Goal: Transaction & Acquisition: Purchase product/service

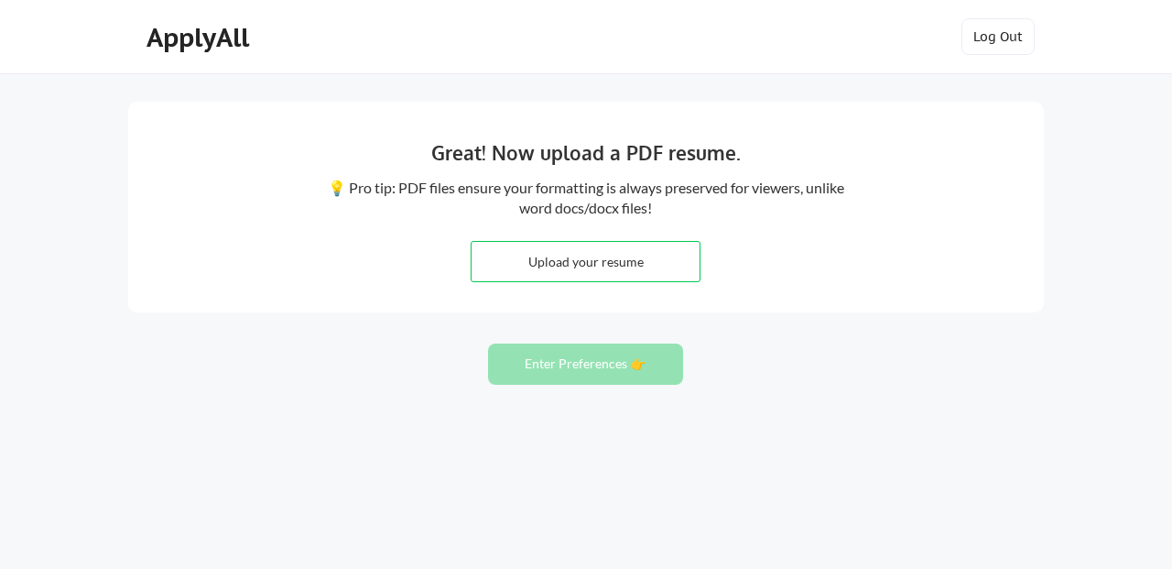
click at [660, 260] on input "file" at bounding box center [586, 261] width 228 height 39
click at [591, 266] on input "file" at bounding box center [586, 261] width 228 height 39
type input "C:\fakepath\Resume-Azhaar-Hussain.pdf"
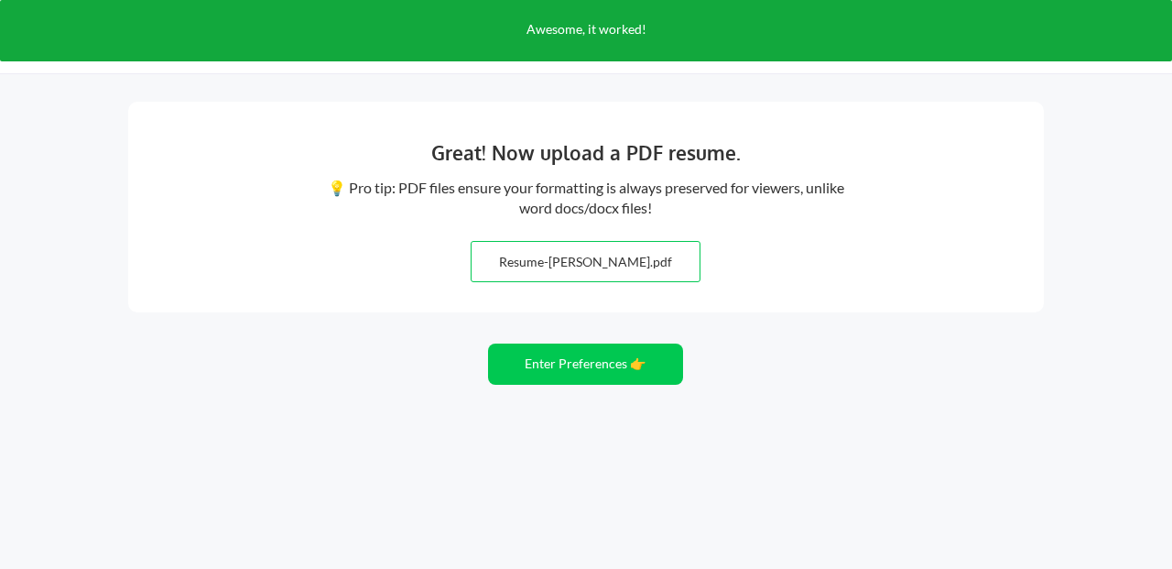
scroll to position [14, 0]
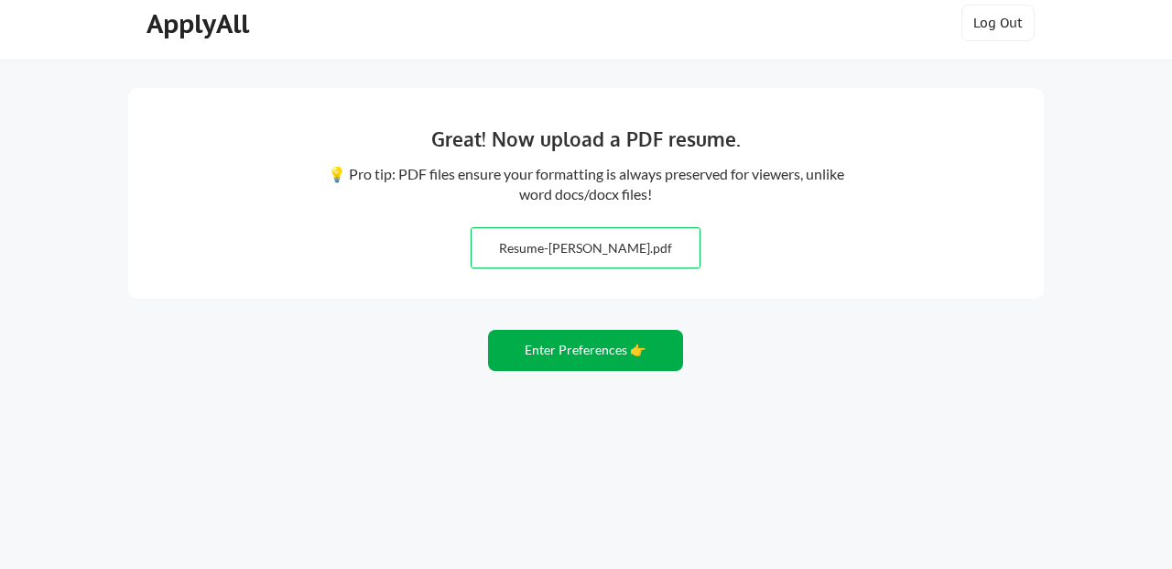
click at [602, 361] on button "Enter Preferences 👉" at bounding box center [585, 350] width 195 height 41
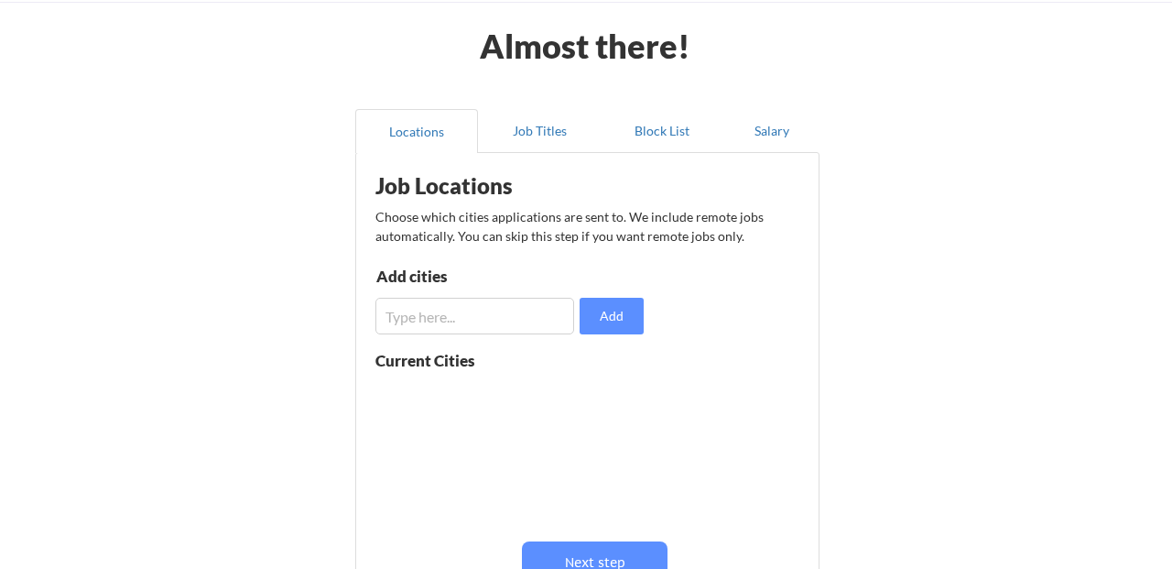
scroll to position [71, 0]
click at [558, 139] on button "Job Titles" at bounding box center [539, 132] width 123 height 44
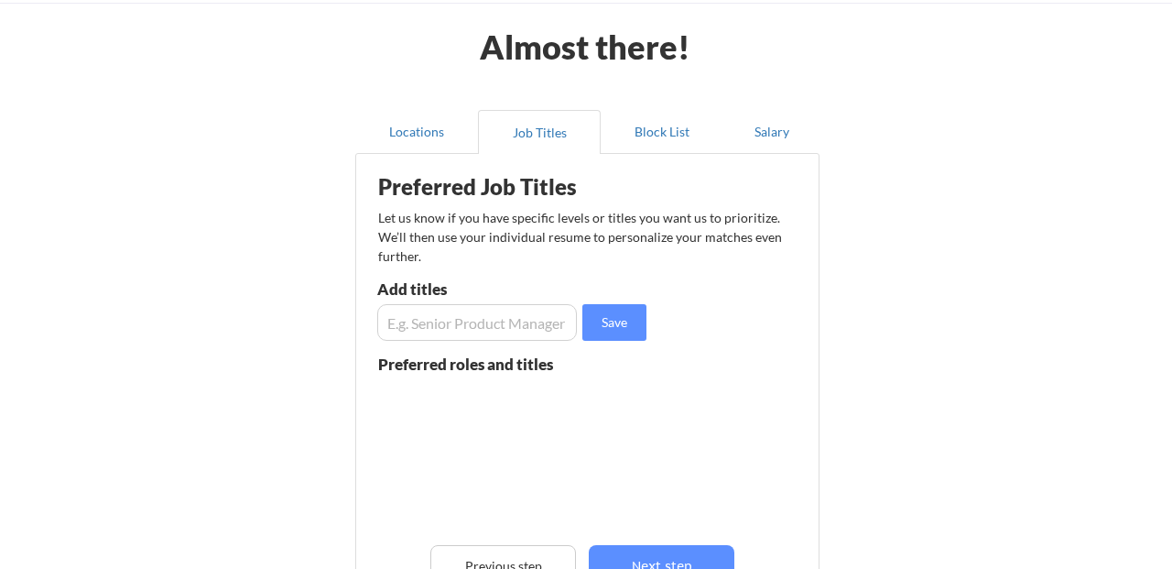
click at [536, 318] on input "input" at bounding box center [477, 322] width 200 height 37
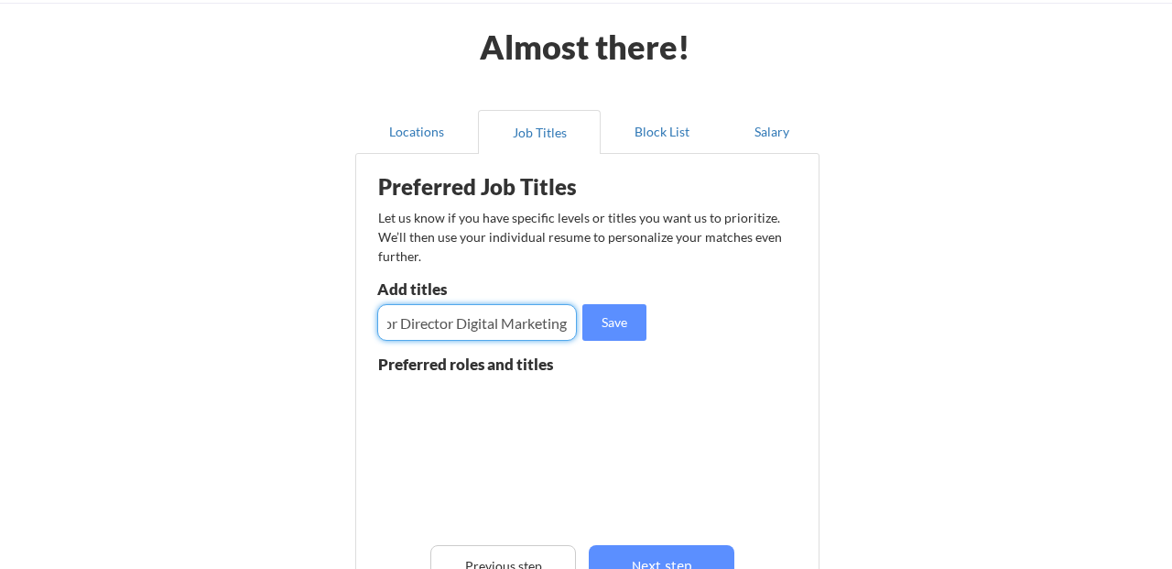
scroll to position [0, 712]
type input "Director Digital Marketing, Director Paid Search, Senior Director Paid Search, …"
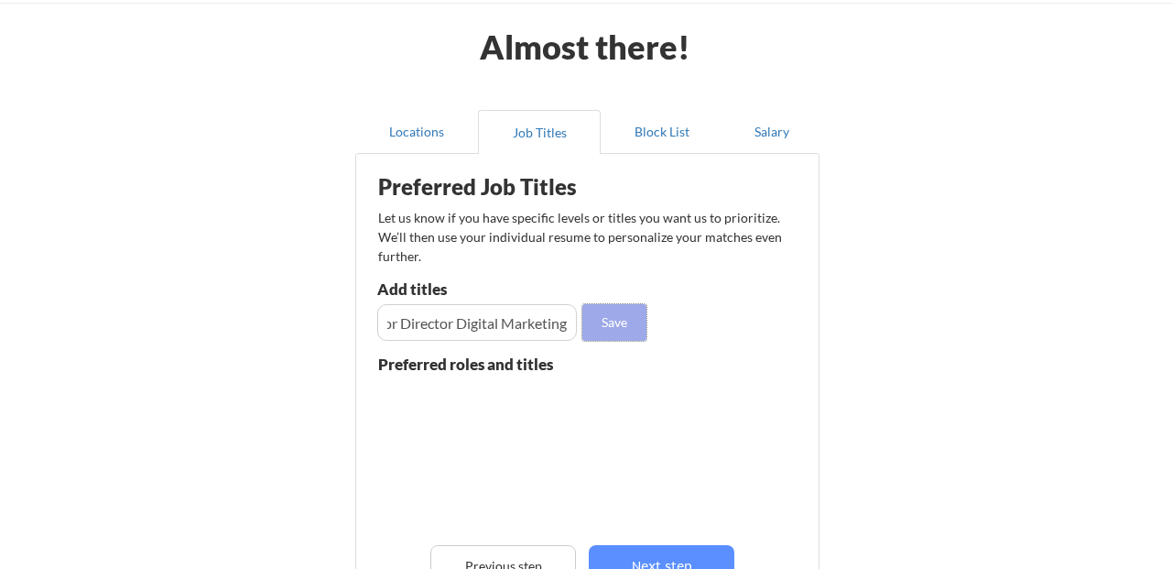
click at [621, 332] on button "Save" at bounding box center [614, 322] width 64 height 37
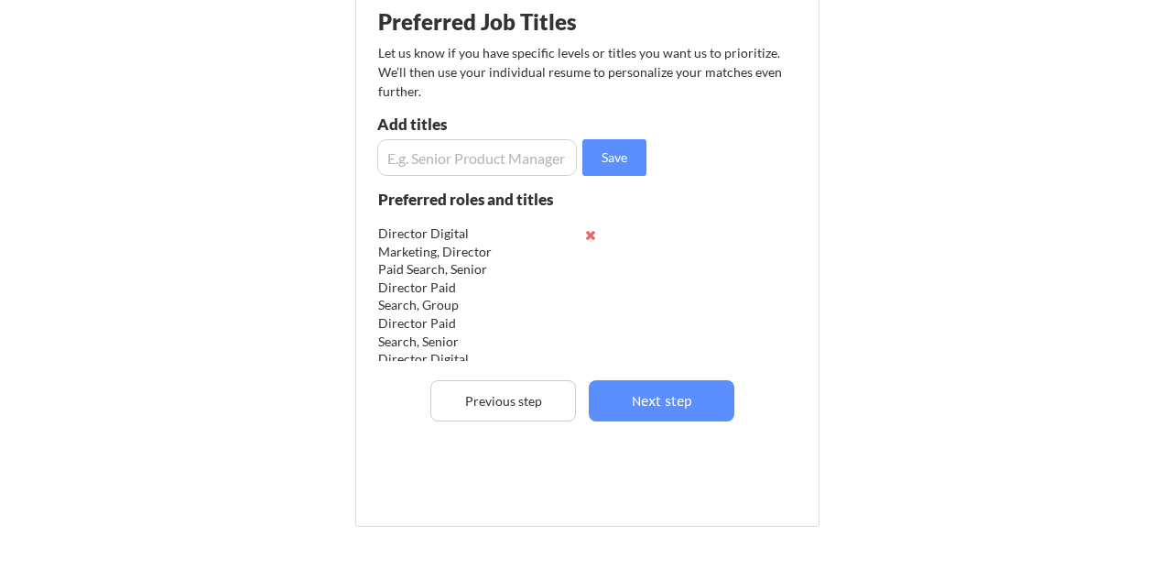
scroll to position [236, 0]
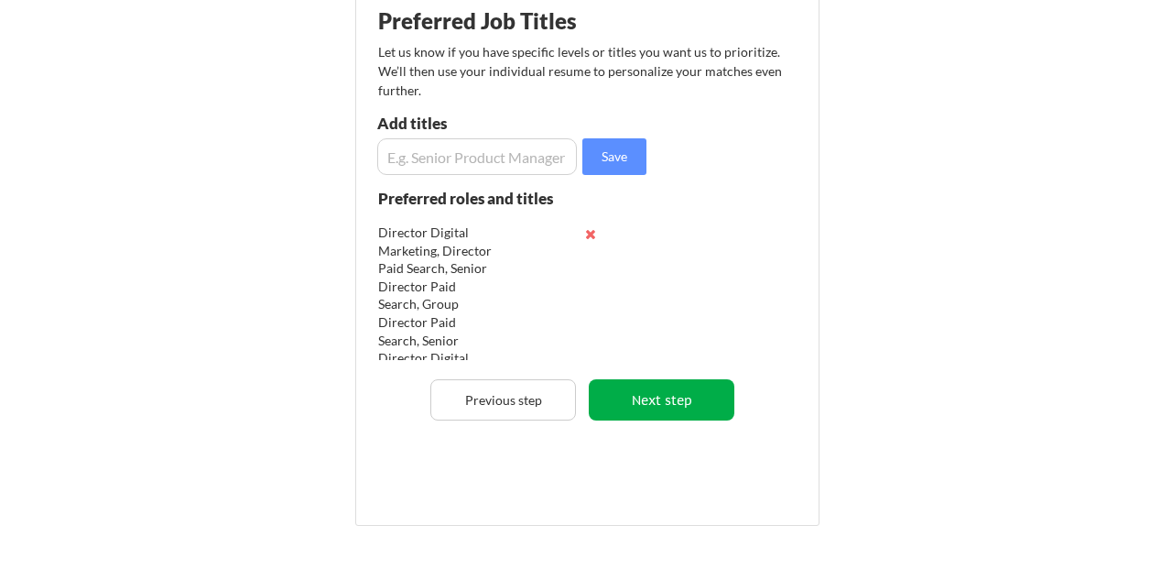
click at [704, 408] on button "Next step" at bounding box center [662, 399] width 146 height 41
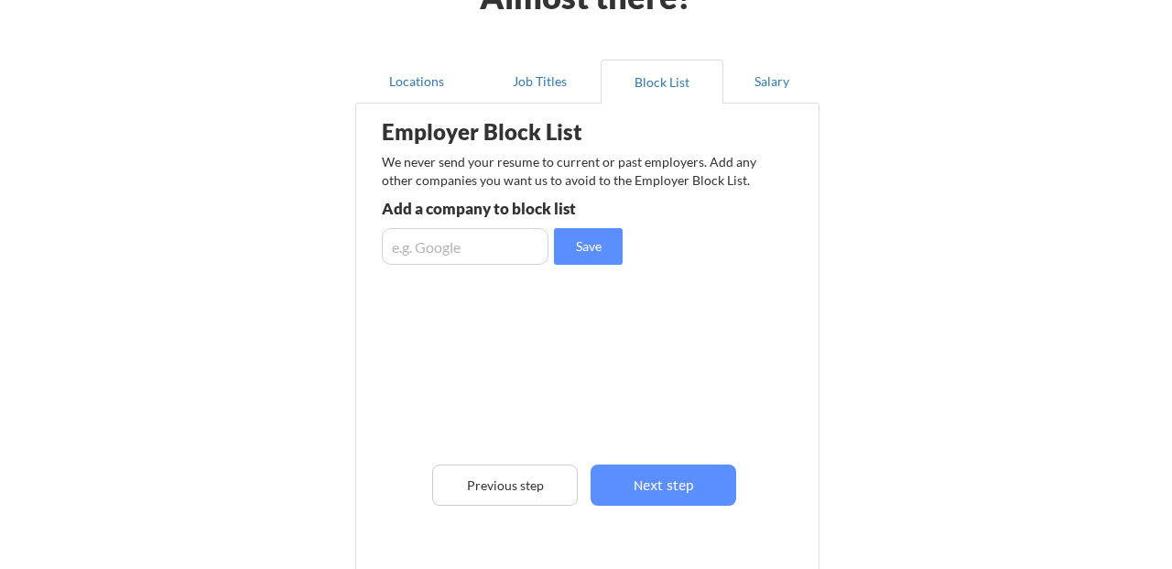
scroll to position [146, 0]
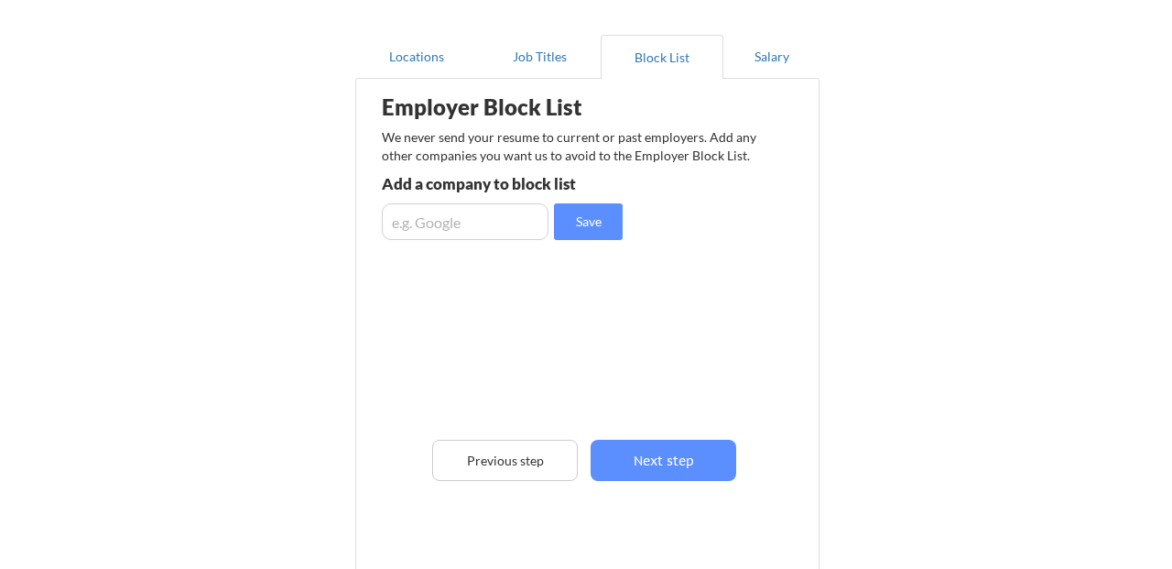
click at [488, 231] on input "input" at bounding box center [465, 221] width 167 height 37
type input "c"
type input "Charter Communications, Spectrum"
click at [588, 223] on button "Save" at bounding box center [588, 221] width 69 height 37
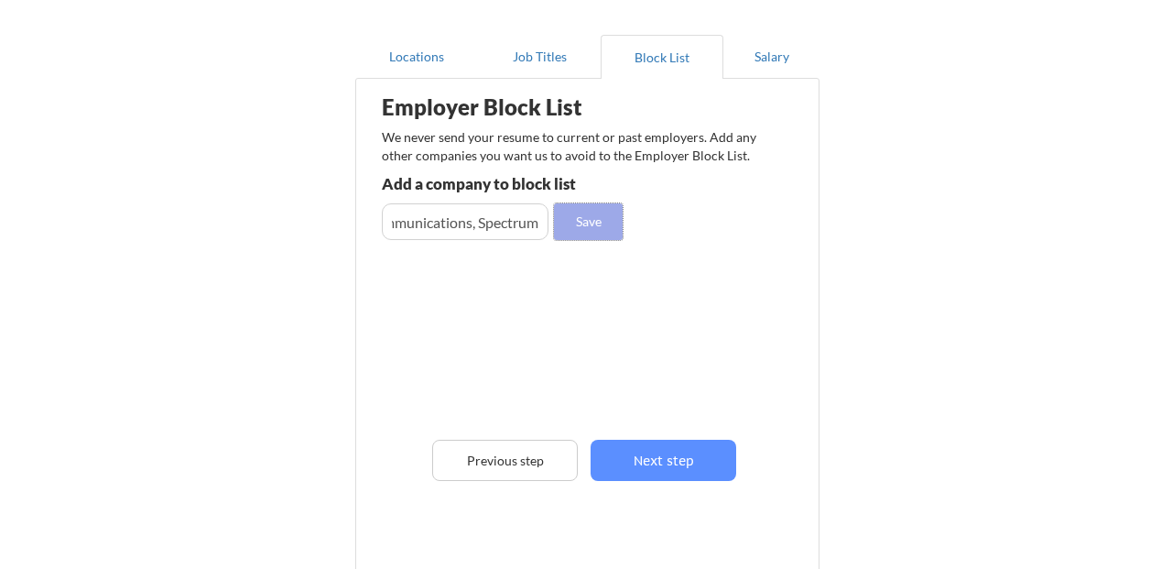
scroll to position [0, 0]
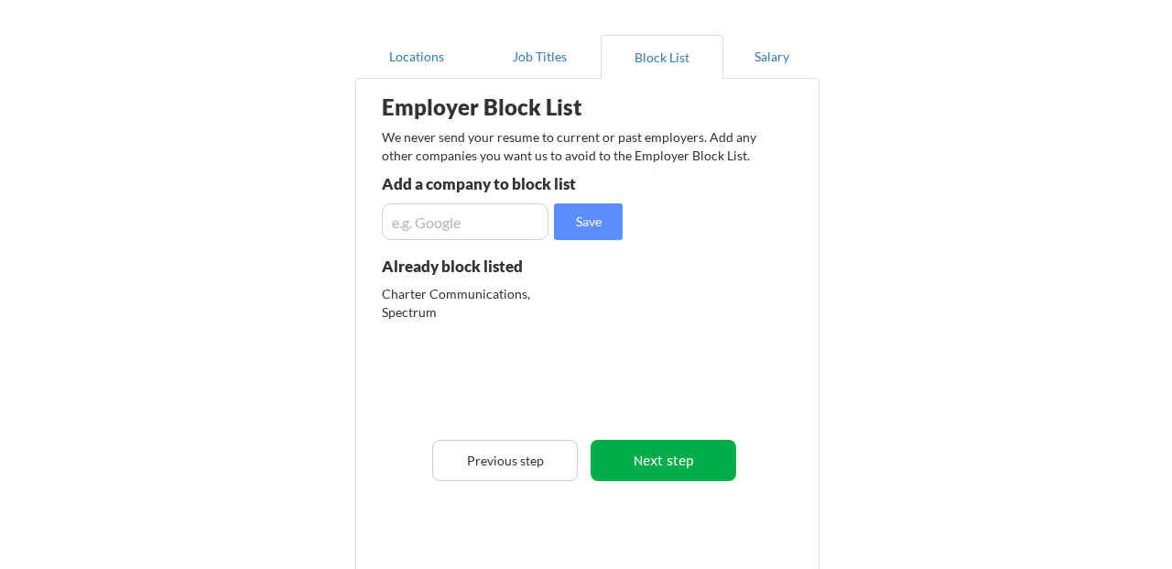
click at [673, 462] on button "Next step" at bounding box center [664, 460] width 146 height 41
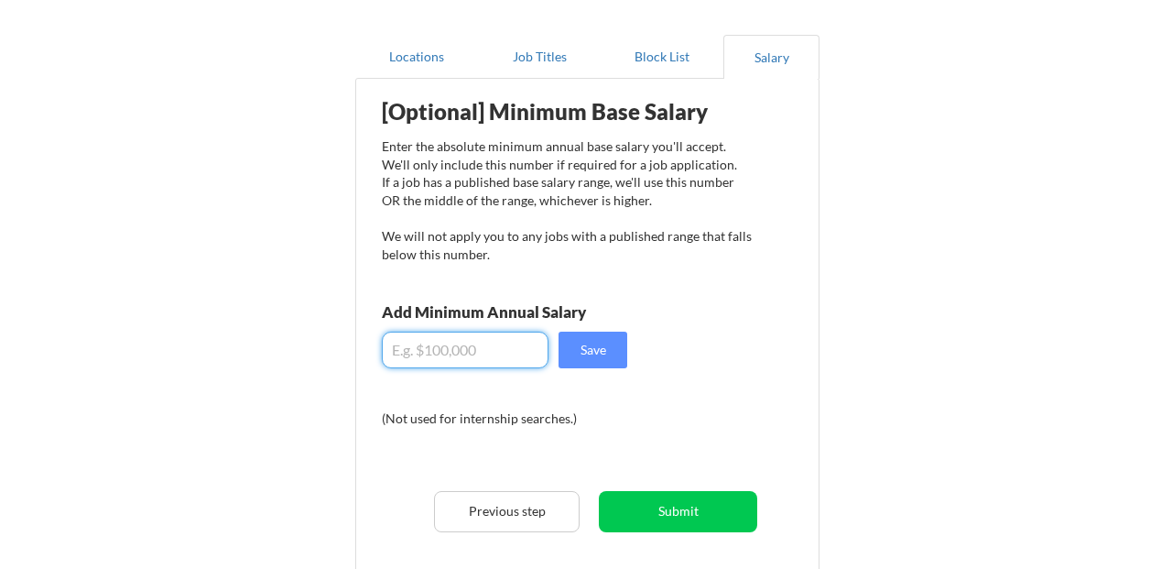
click at [522, 362] on input "input" at bounding box center [465, 350] width 167 height 37
type input "$150,000"
click at [605, 354] on button "Save" at bounding box center [593, 350] width 69 height 37
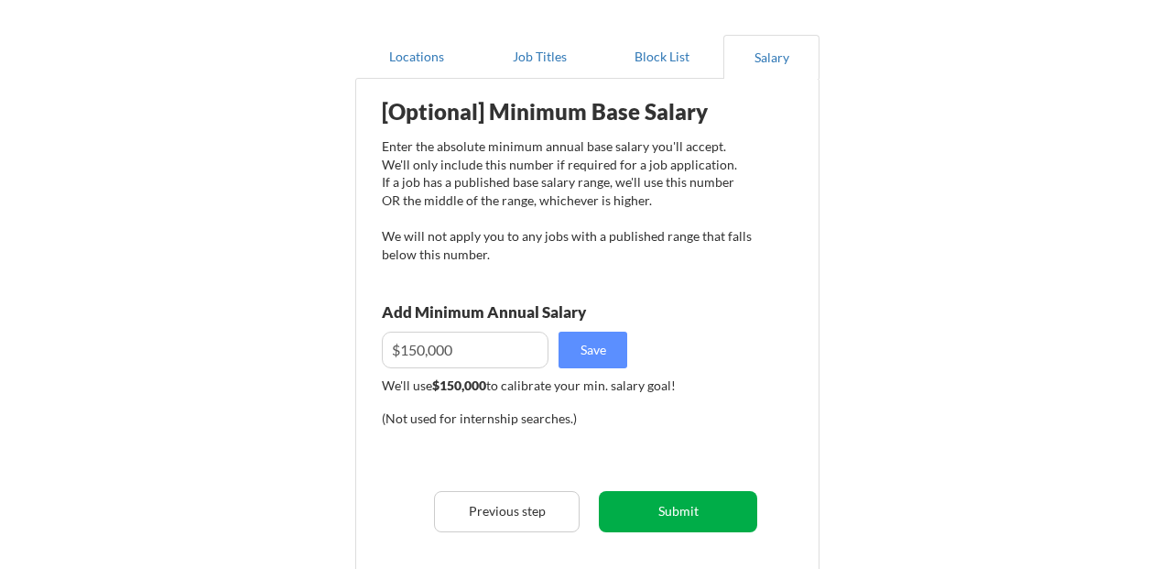
click at [686, 504] on button "Submit" at bounding box center [678, 511] width 158 height 41
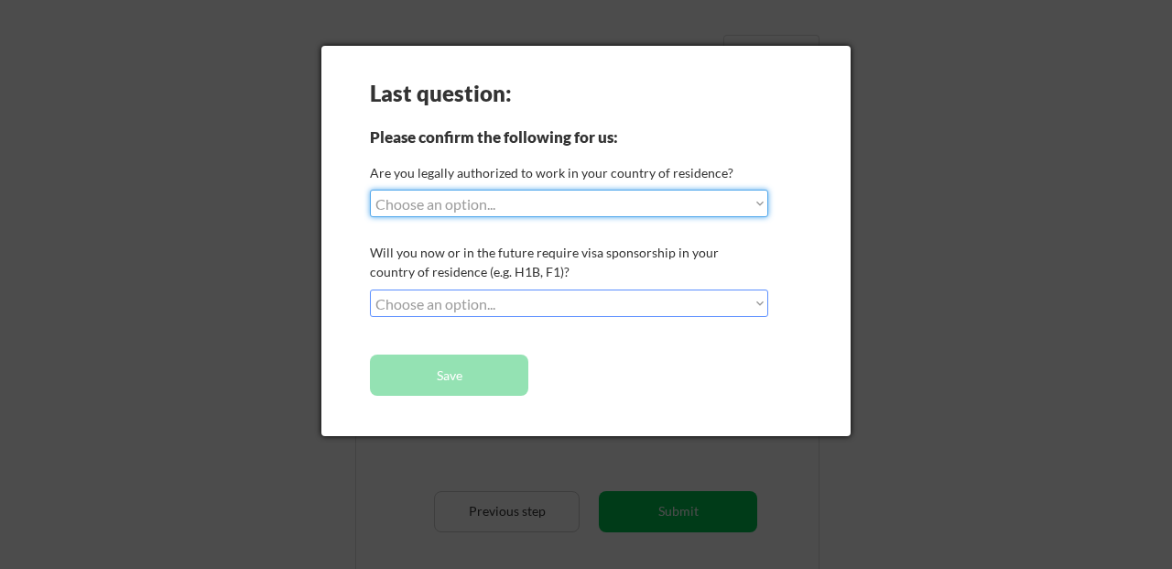
click at [598, 207] on select "Choose an option... Yes, I am a US Citizen Yes, I am a Canadian Citizen Yes, I …" at bounding box center [569, 203] width 398 height 27
select select ""yes__i_am_a_us_citizen""
click at [370, 190] on select "Choose an option... Yes, I am a US Citizen Yes, I am a Canadian Citizen Yes, I …" at bounding box center [569, 203] width 398 height 27
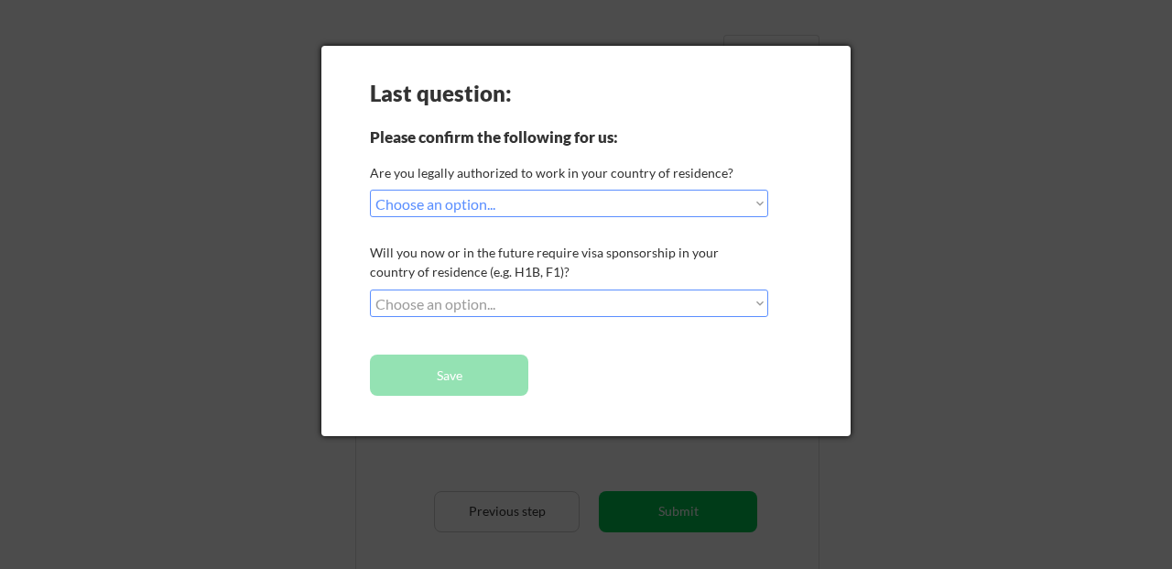
click at [546, 308] on select "Choose an option... No, I will not need sponsorship Yes, I will need sponsorship" at bounding box center [569, 302] width 398 height 27
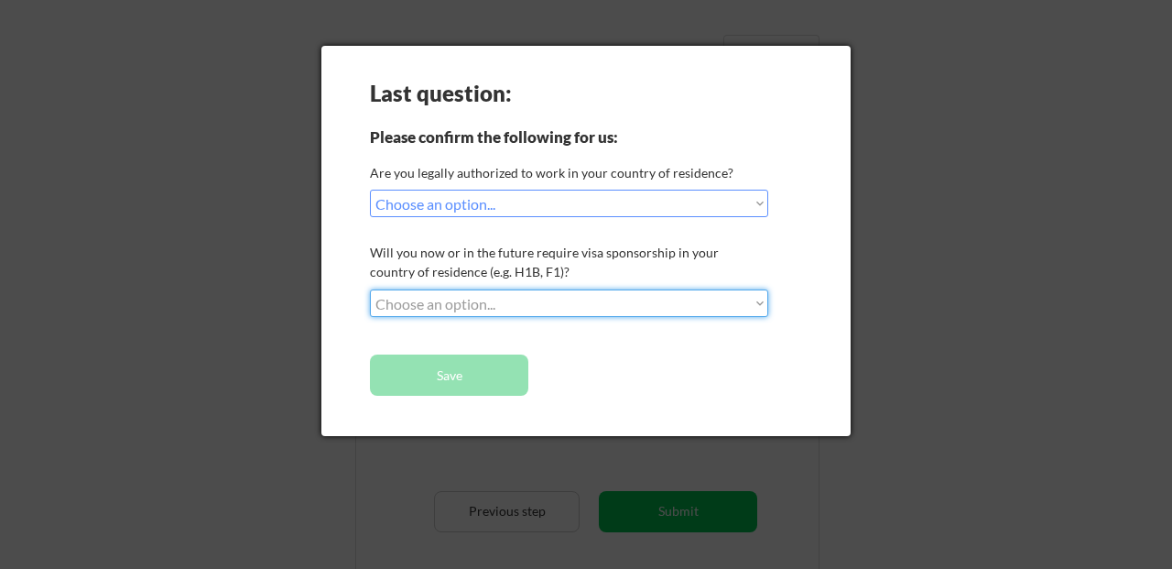
select select ""no__i_will_not_need_sponsorship""
click at [370, 289] on select "Choose an option... No, I will not need sponsorship Yes, I will need sponsorship" at bounding box center [569, 302] width 398 height 27
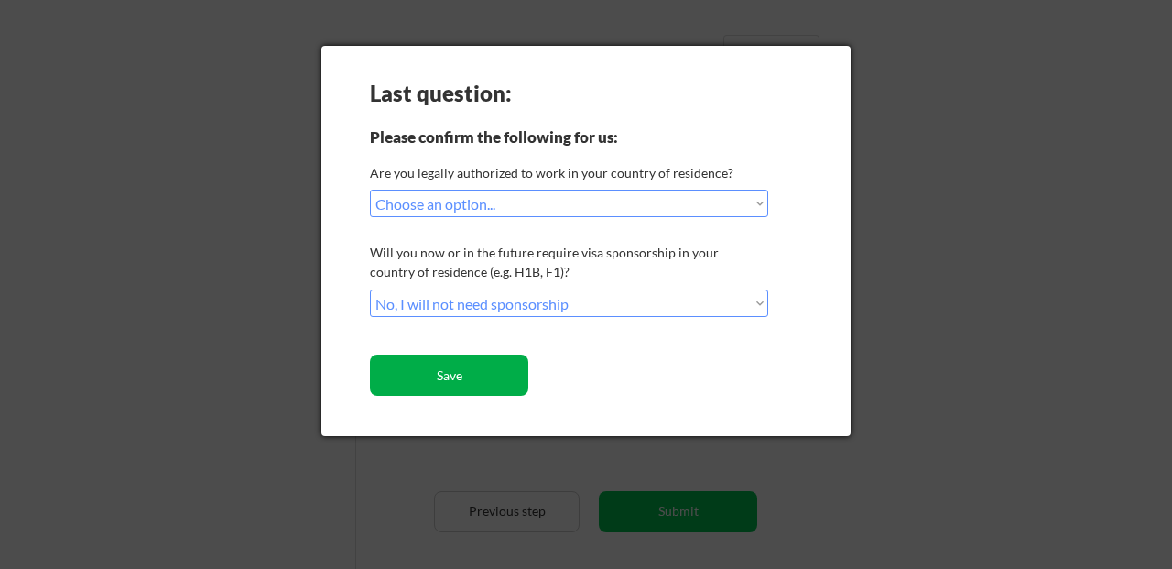
click at [496, 365] on button "Save" at bounding box center [449, 374] width 158 height 41
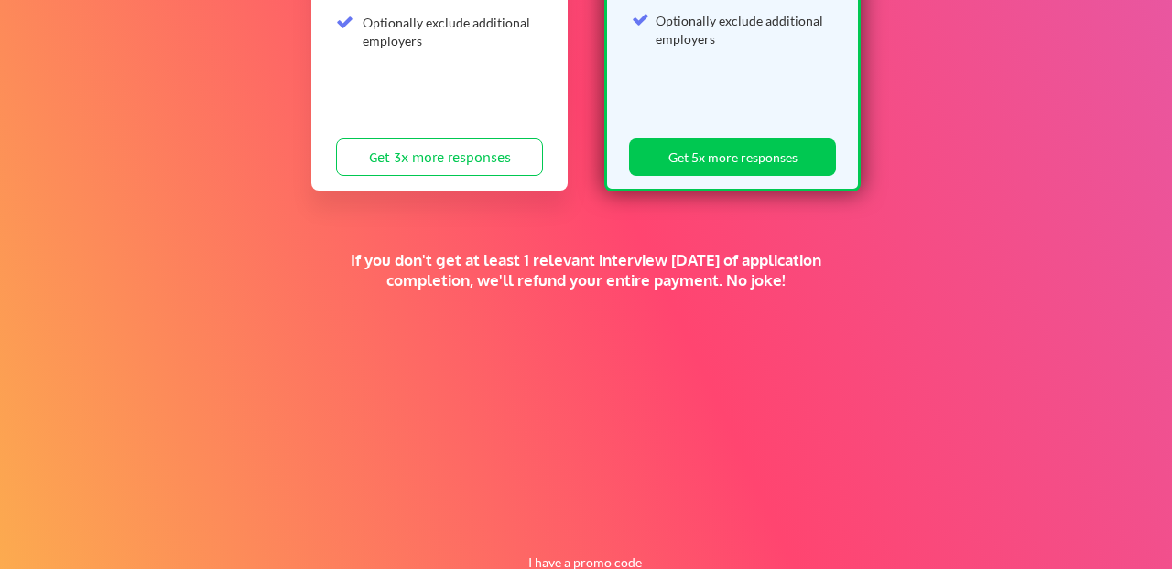
scroll to position [506, 0]
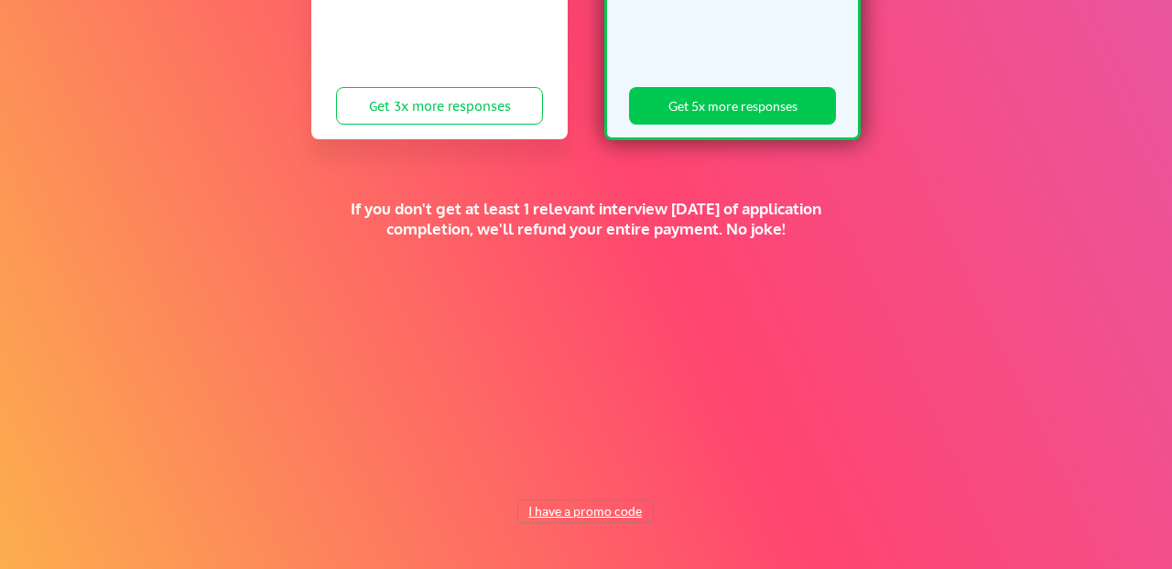
click at [580, 515] on button "I have a promo code" at bounding box center [585, 511] width 135 height 22
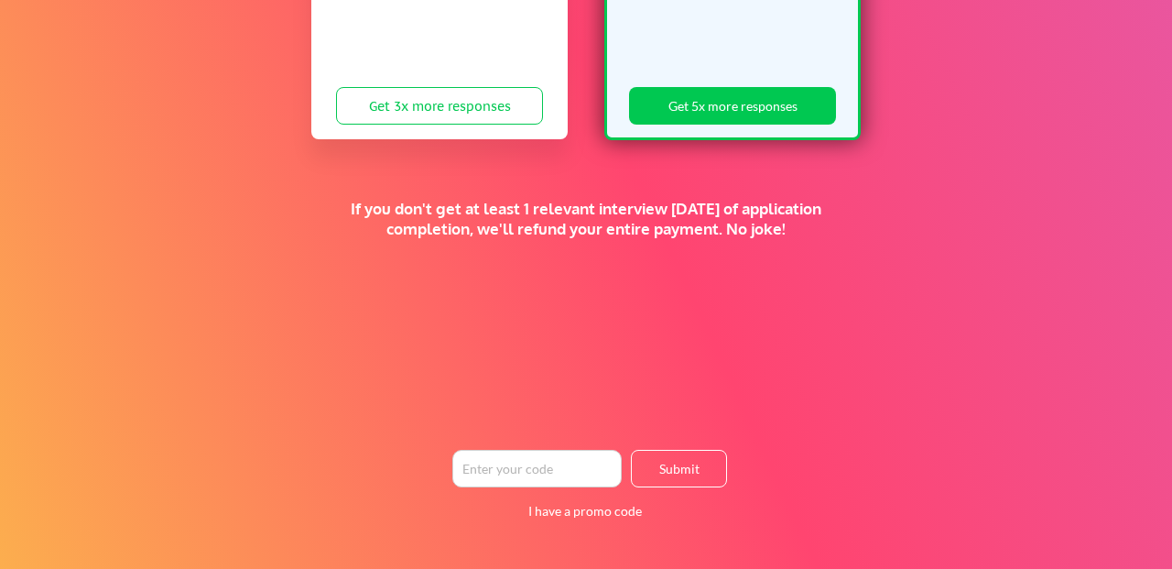
click at [558, 478] on input "input" at bounding box center [536, 469] width 169 height 38
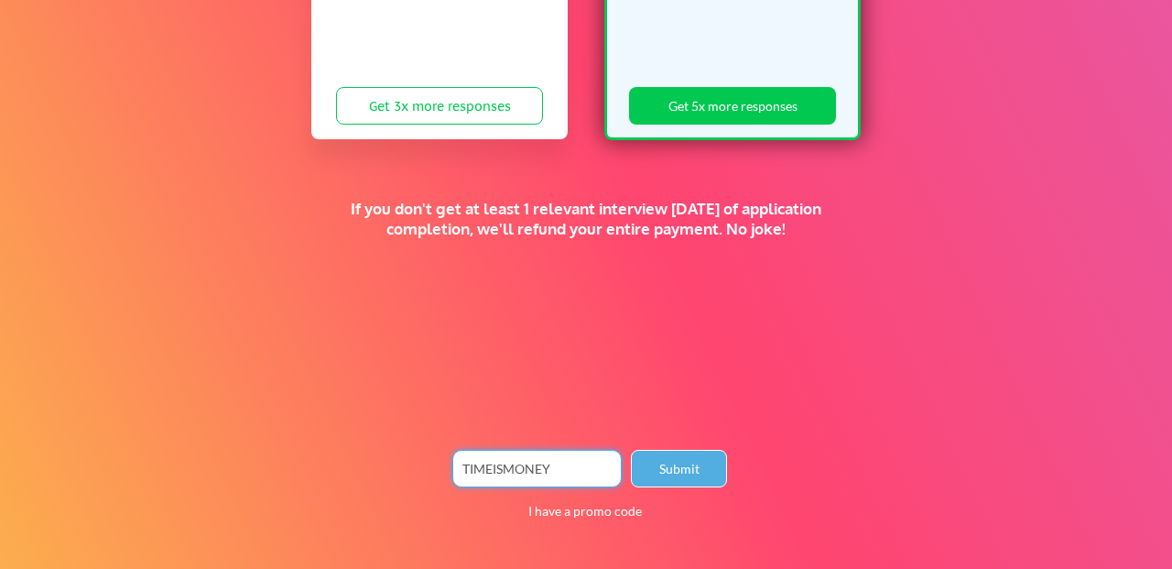
type input "TIMEISMONEY"
click at [682, 473] on button "Submit" at bounding box center [679, 469] width 96 height 38
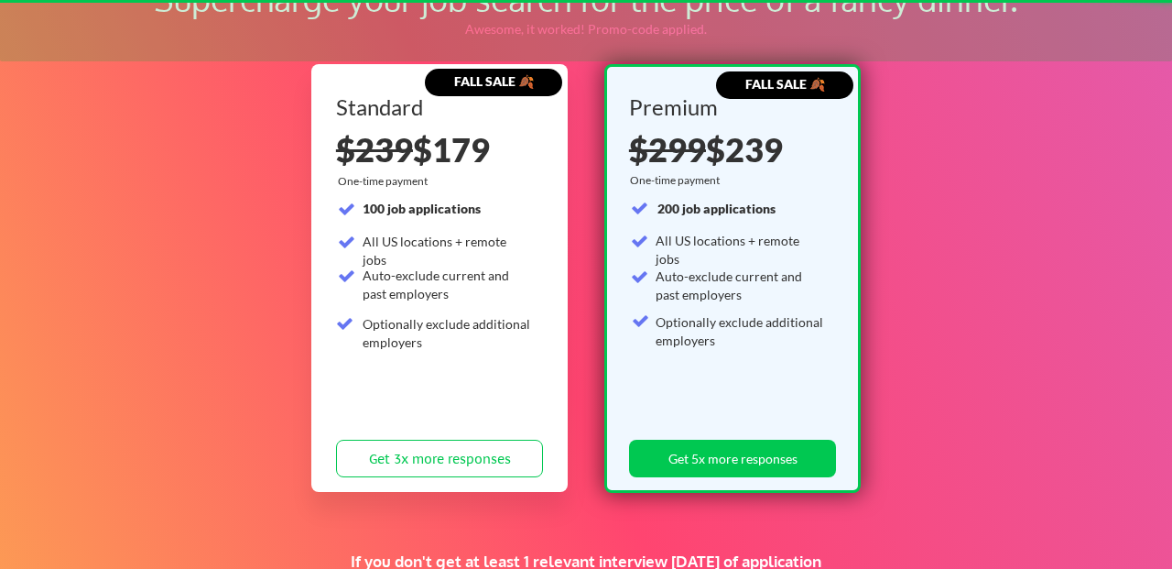
scroll to position [127, 0]
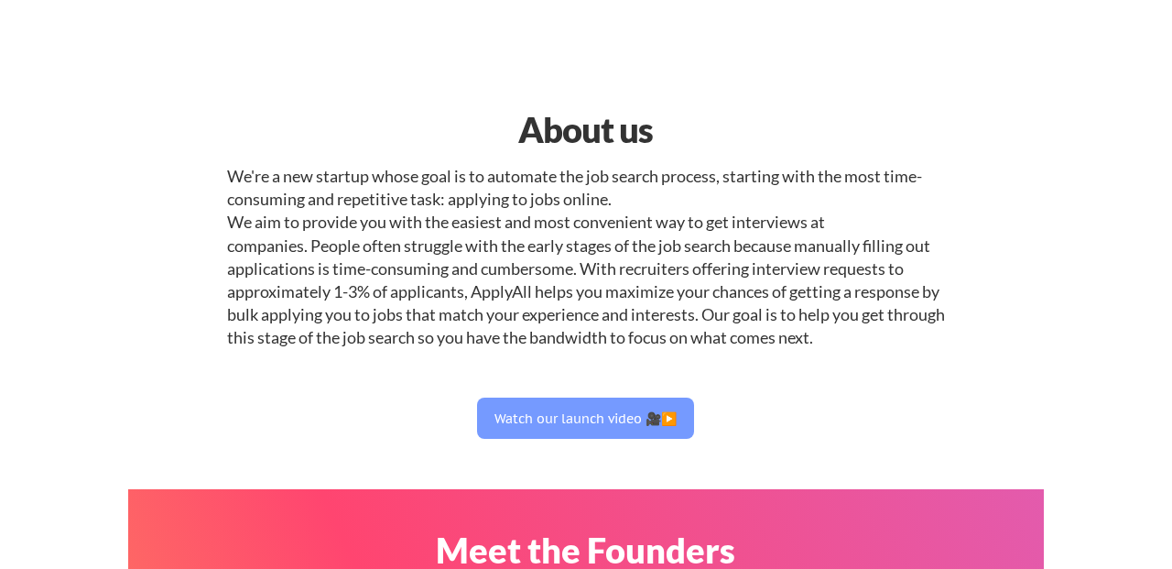
select select ""marketing___comms""
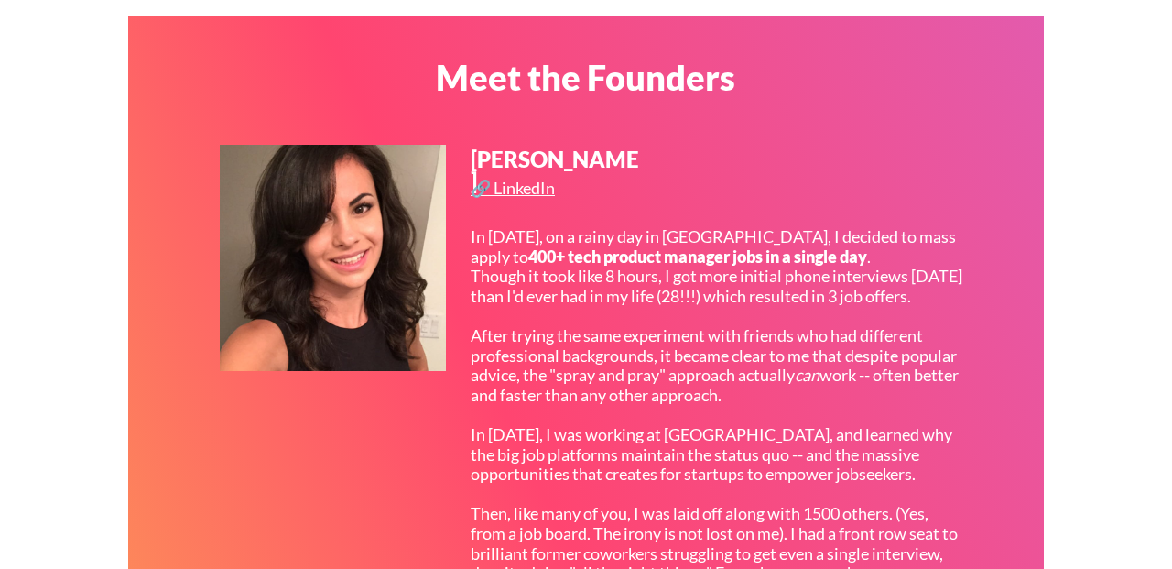
scroll to position [478, 0]
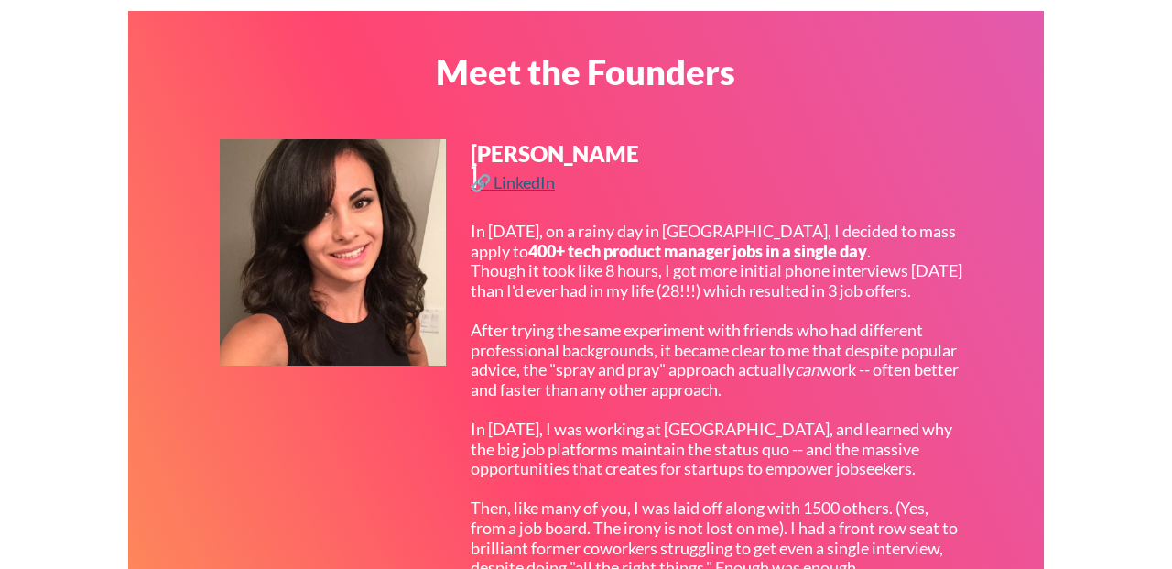
click at [537, 187] on div "🔗 LinkedIn" at bounding box center [515, 182] width 89 height 16
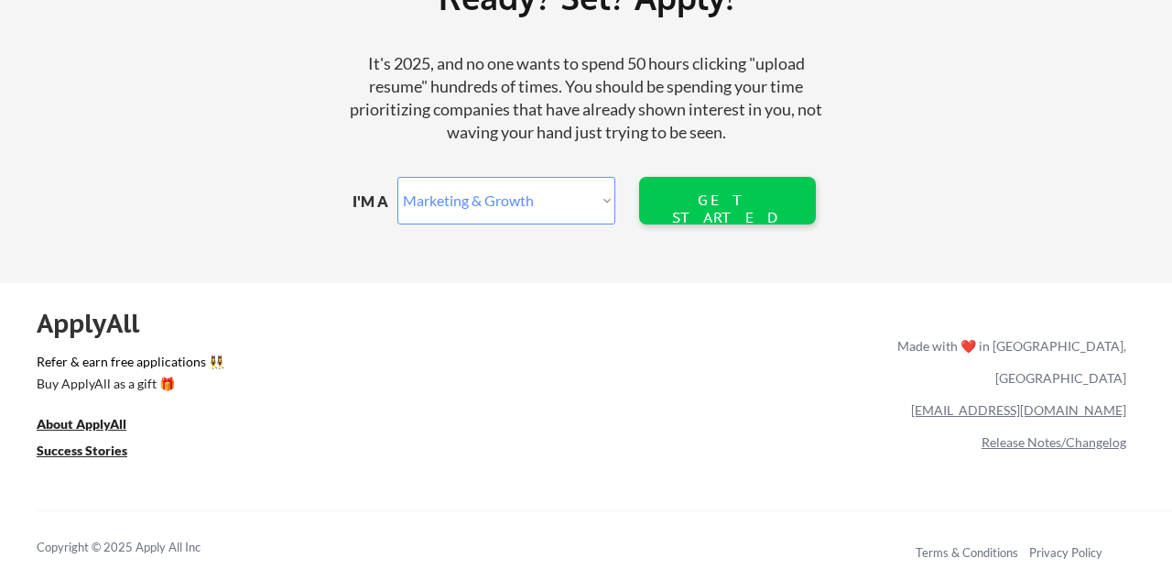
scroll to position [2281, 0]
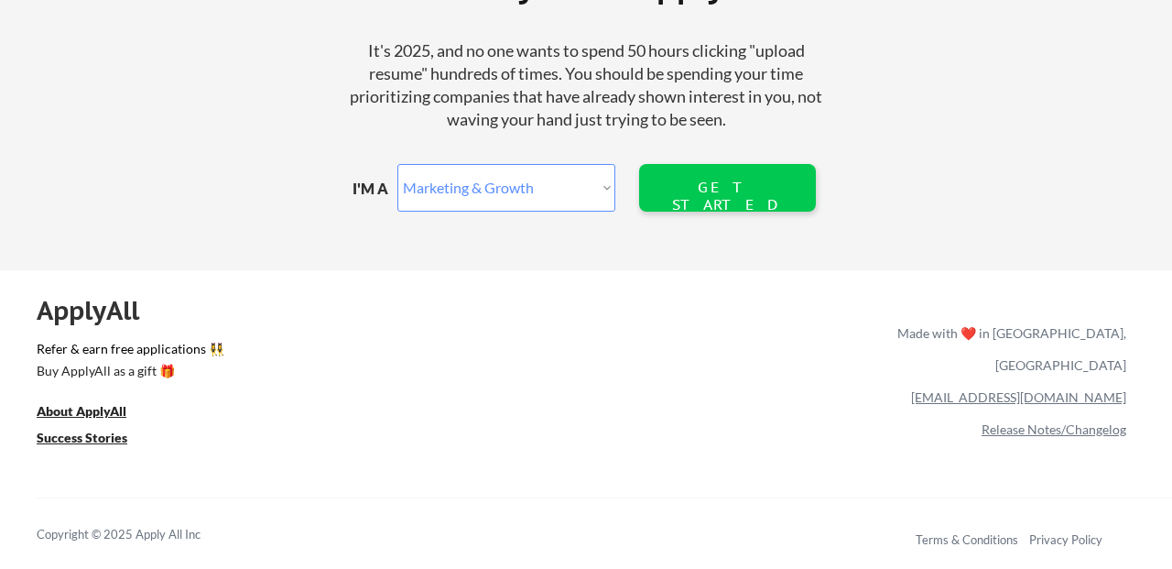
click at [582, 196] on select "Marketer Software Engineering Product Management Customer Success Sales UI/UX/P…" at bounding box center [506, 188] width 218 height 48
click at [397, 164] on select "Marketer Software Engineering Product Management Customer Success Sales UI/UX/P…" at bounding box center [506, 188] width 218 height 48
click at [167, 342] on link "Refer & earn free applications 👯‍♀️" at bounding box center [276, 351] width 478 height 19
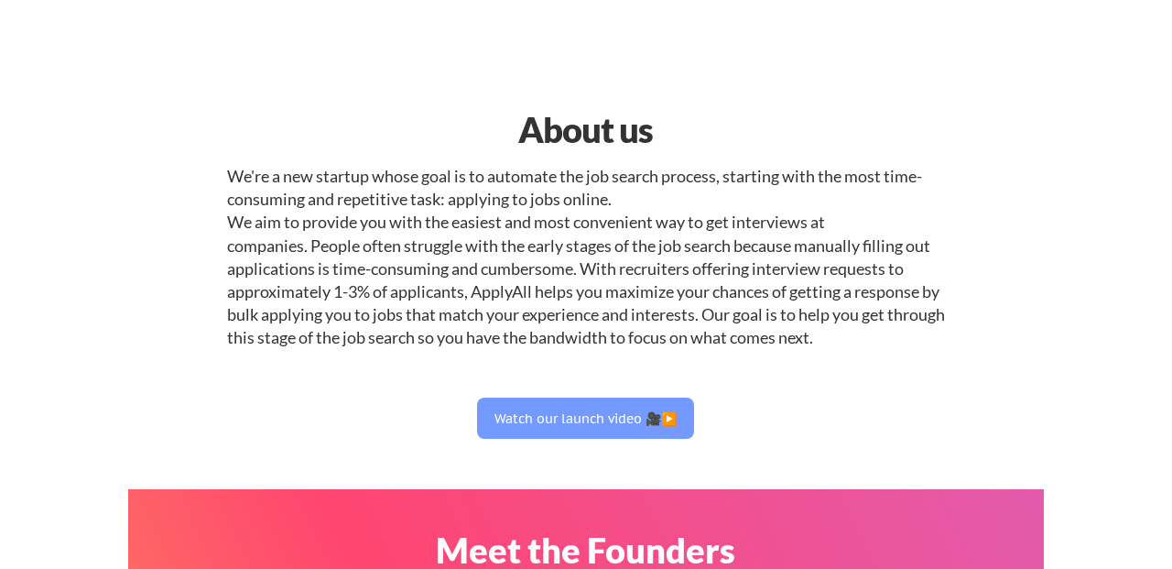
select select ""marketing___comms""
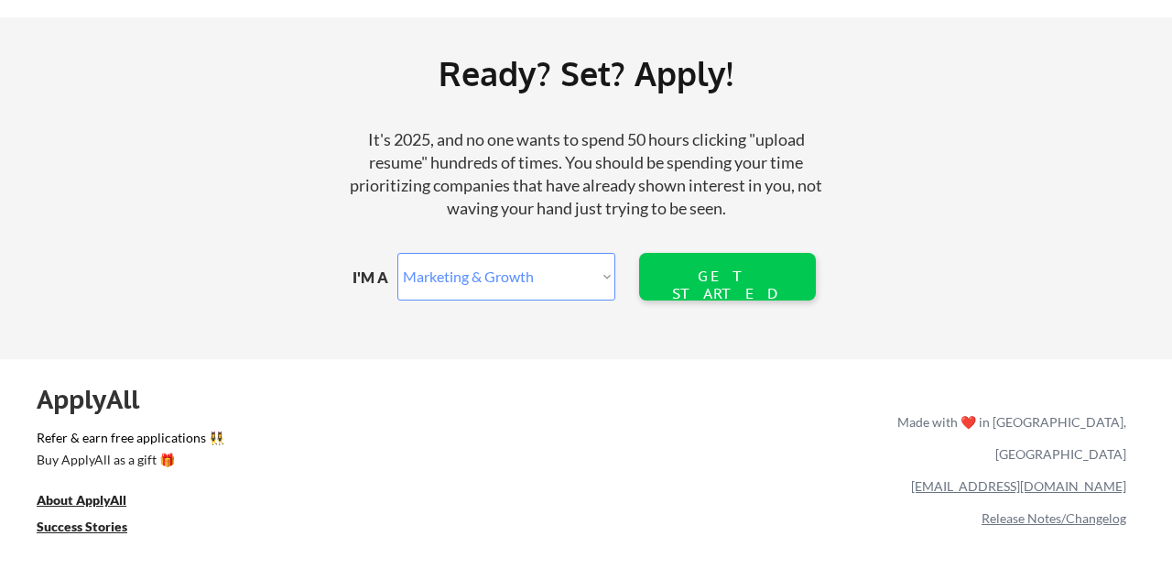
scroll to position [2281, 0]
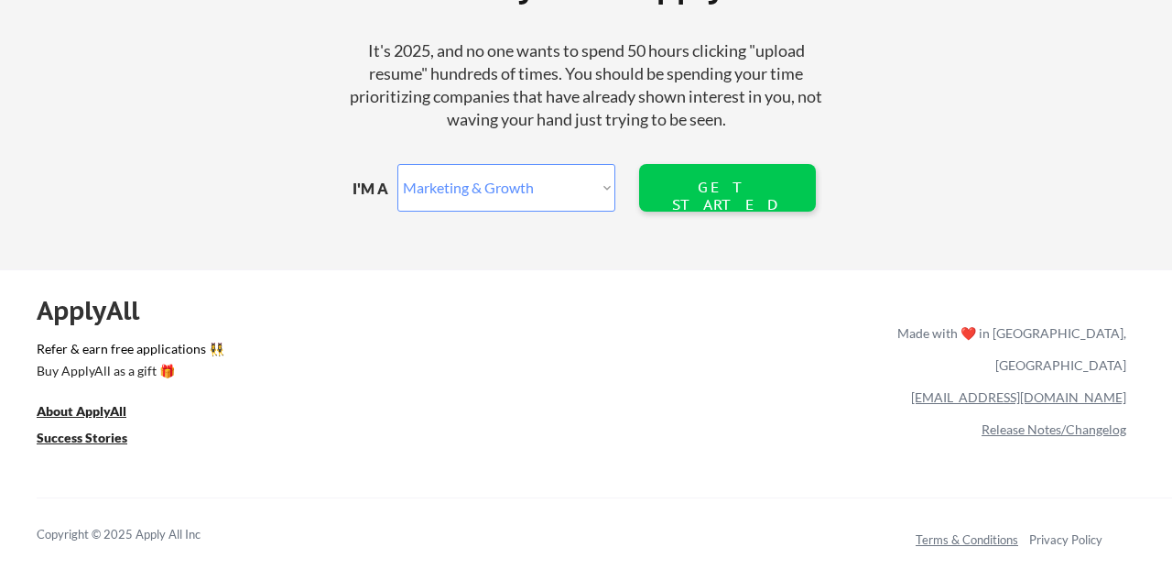
click at [982, 540] on link "Terms & Conditions" at bounding box center [967, 539] width 103 height 15
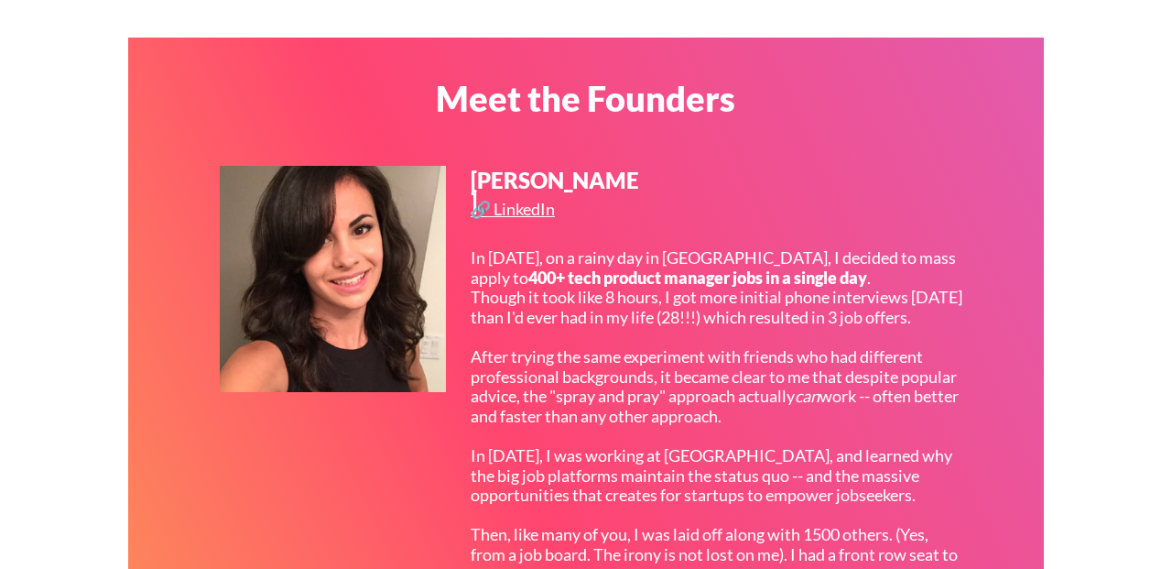
scroll to position [0, 0]
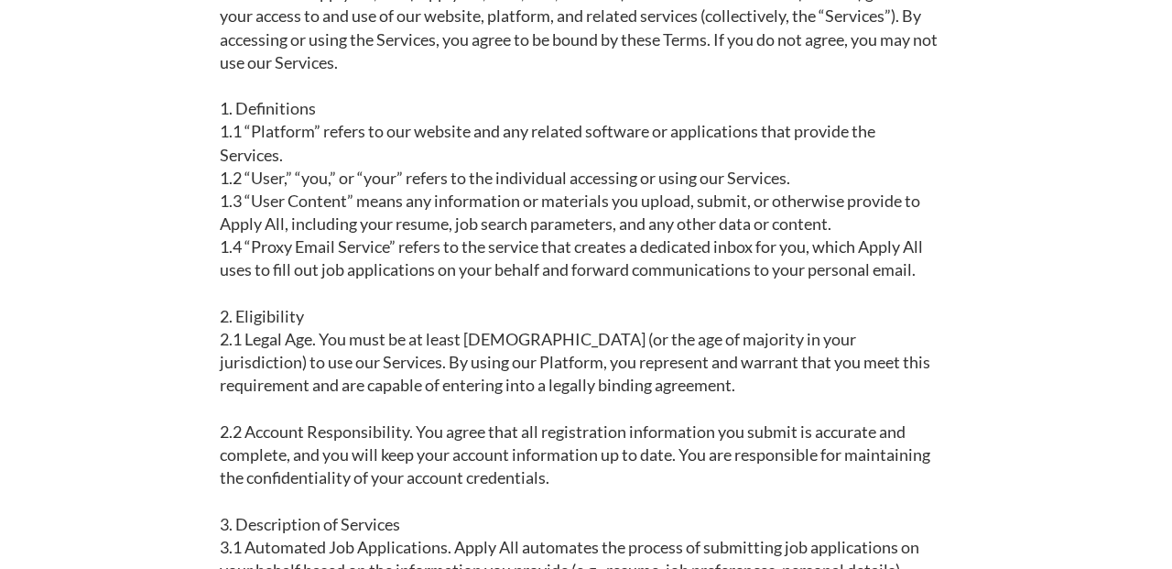
scroll to position [286, 0]
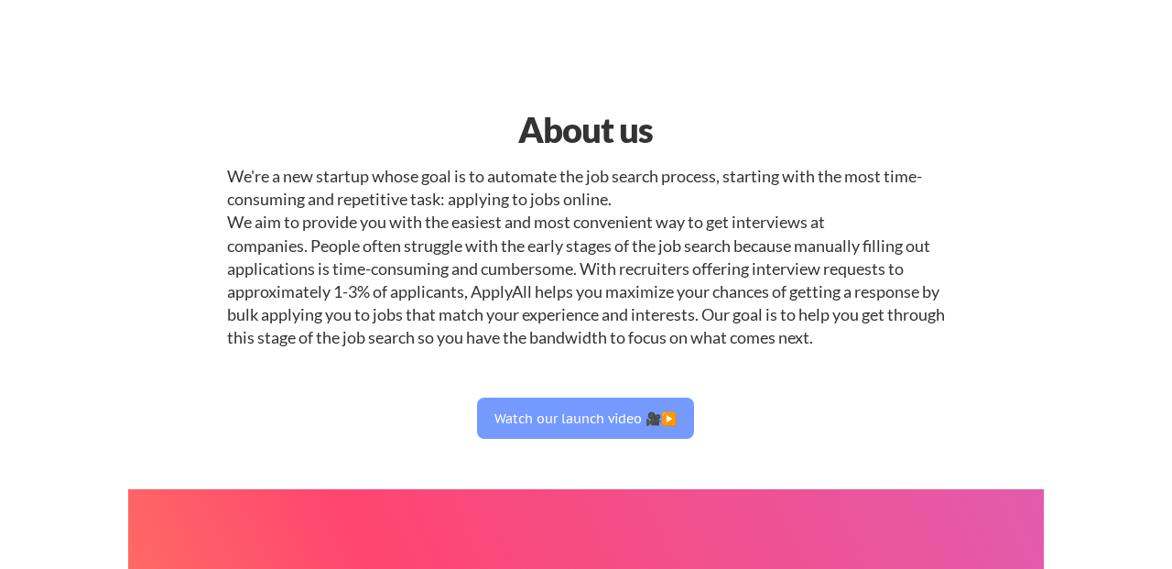
select select ""marketing___comms""
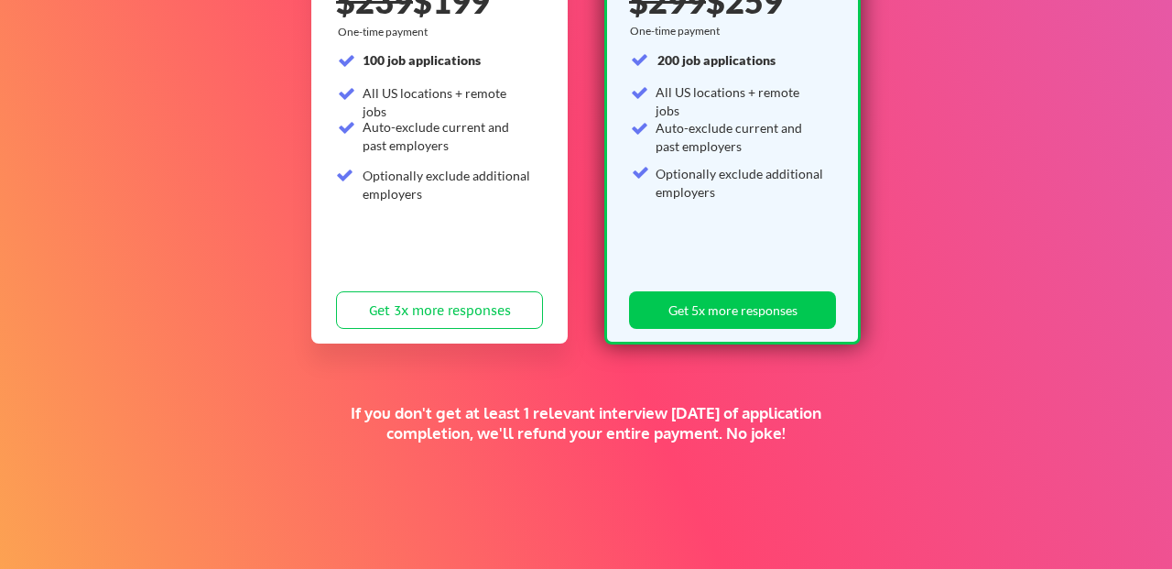
scroll to position [303, 0]
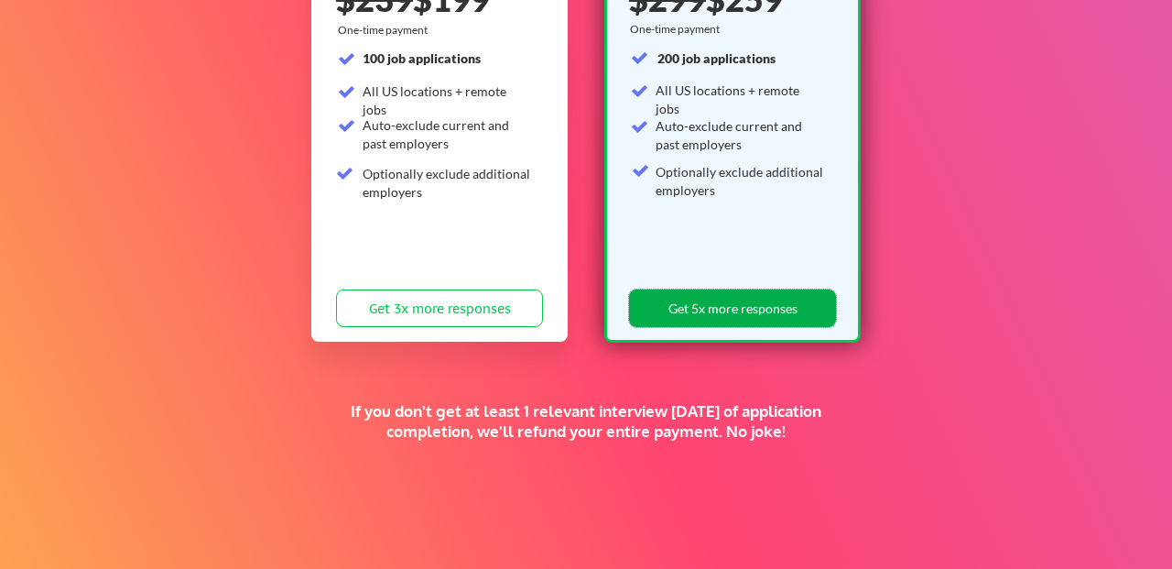
click at [769, 314] on button "Get 5x more responses" at bounding box center [732, 308] width 207 height 38
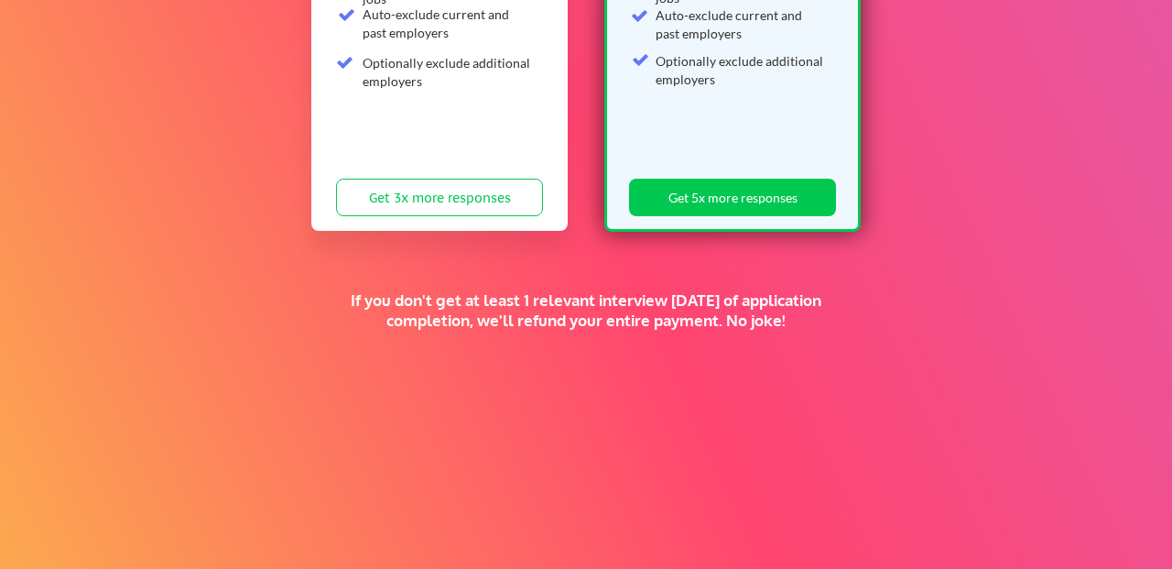
scroll to position [506, 0]
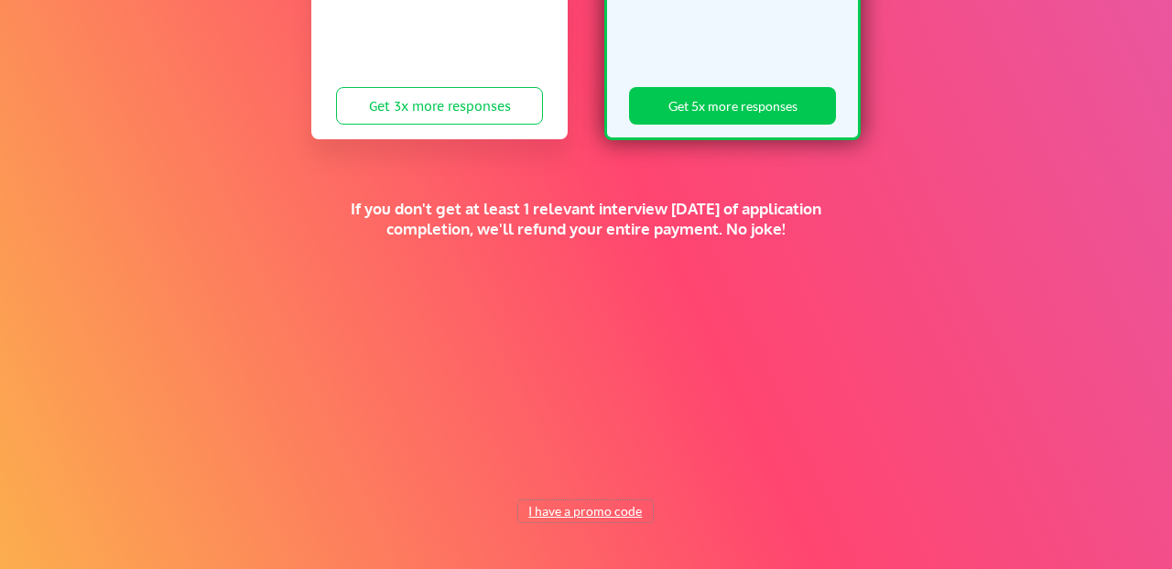
click at [593, 516] on button "I have a promo code" at bounding box center [585, 511] width 135 height 22
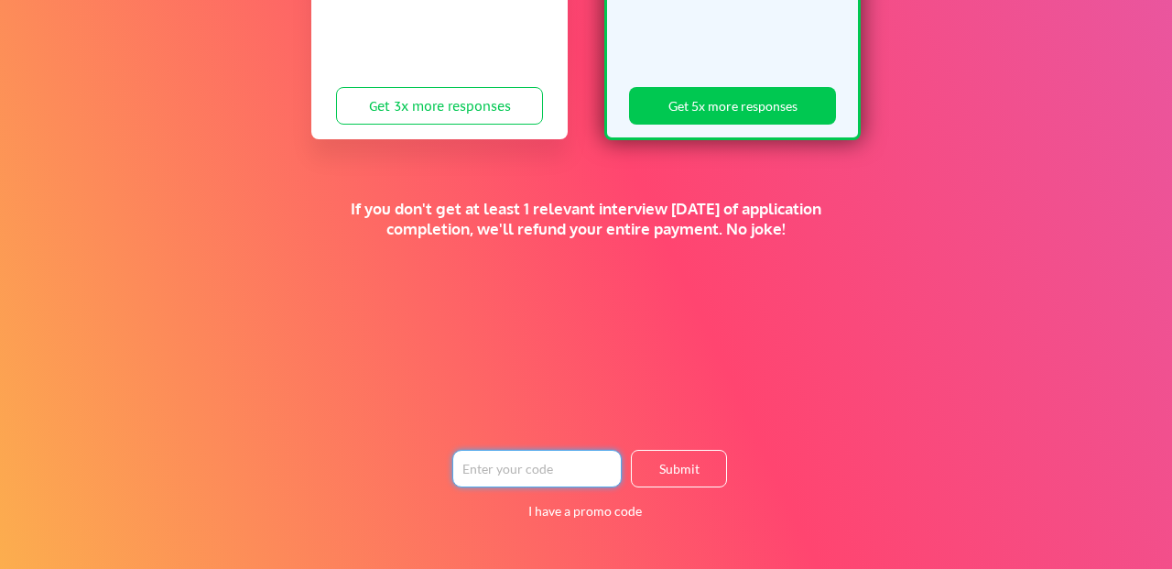
click at [495, 471] on input "input" at bounding box center [536, 469] width 169 height 38
type input "T"
click at [492, 485] on input "input" at bounding box center [536, 469] width 169 height 38
type input "TIMEISMONEY"
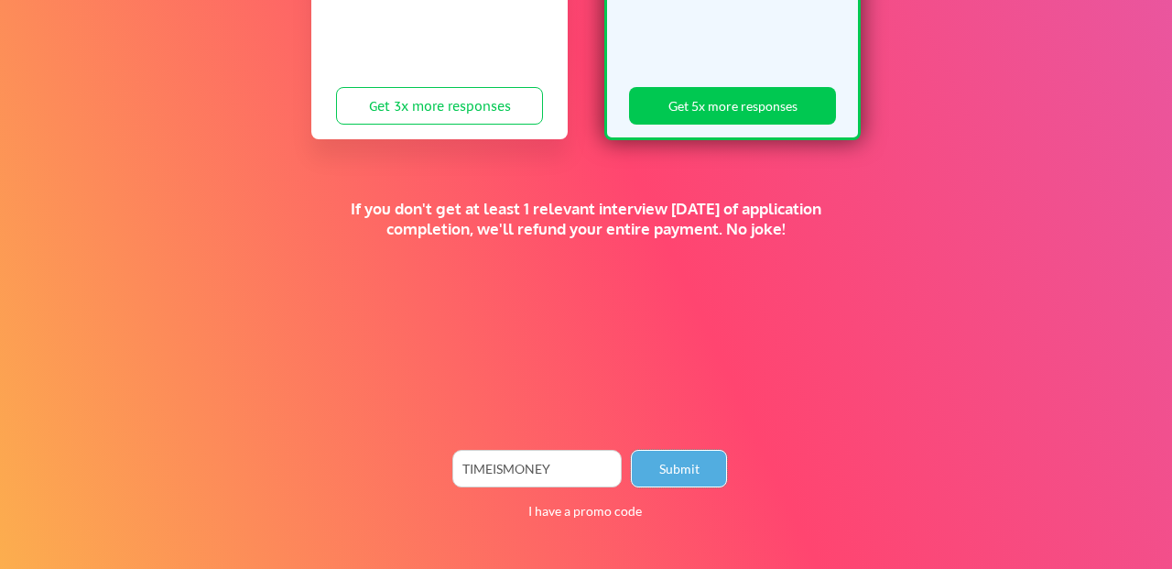
click at [640, 471] on button "Submit" at bounding box center [679, 469] width 96 height 38
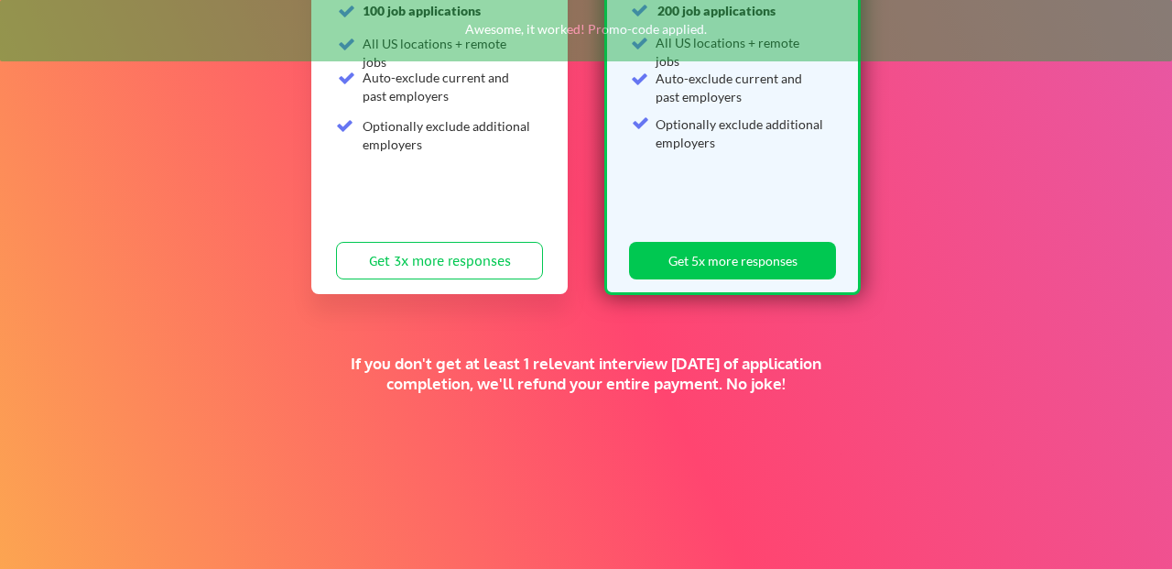
scroll to position [127, 0]
